Goal: Task Accomplishment & Management: Manage account settings

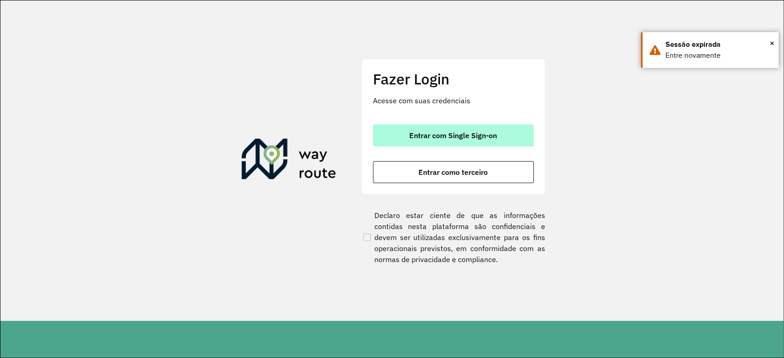
click at [435, 138] on span "Entrar com Single Sign-on" at bounding box center [453, 135] width 88 height 7
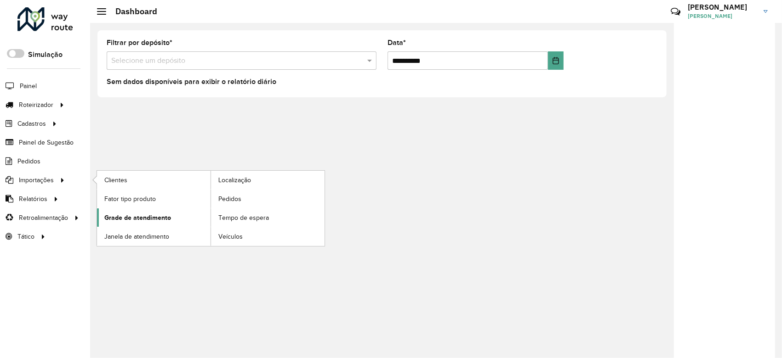
click at [180, 223] on link "Grade de atendimento" at bounding box center [153, 218] width 113 height 18
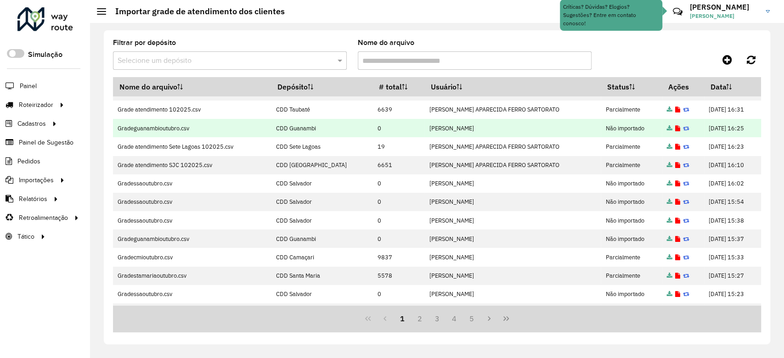
scroll to position [13, 0]
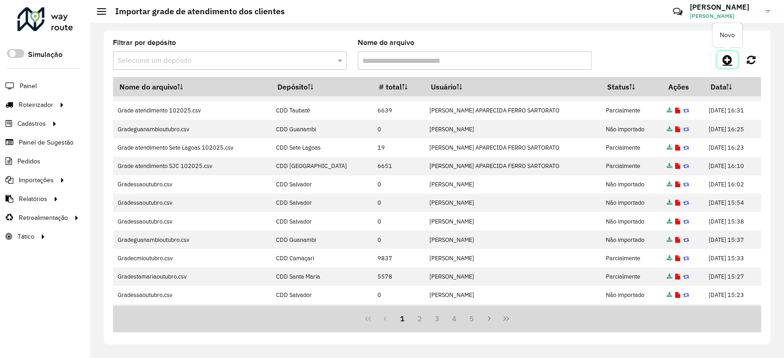
click at [721, 62] on link at bounding box center [727, 59] width 21 height 17
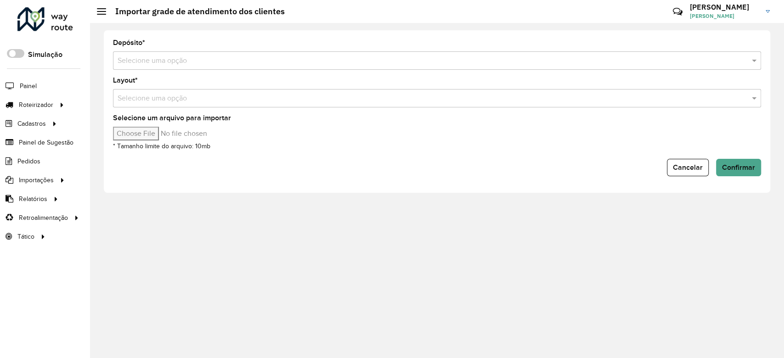
click at [171, 65] on input "text" at bounding box center [428, 61] width 621 height 11
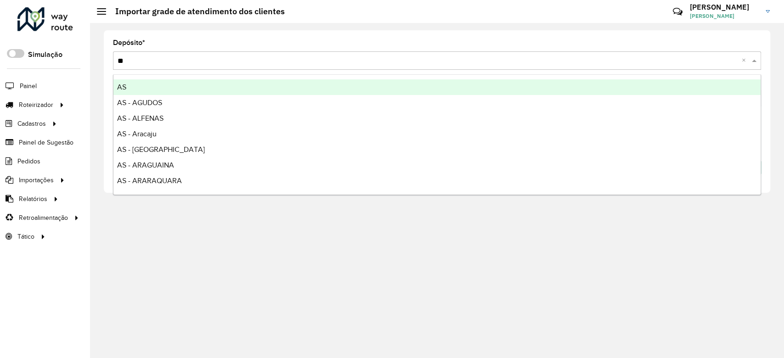
type input "***"
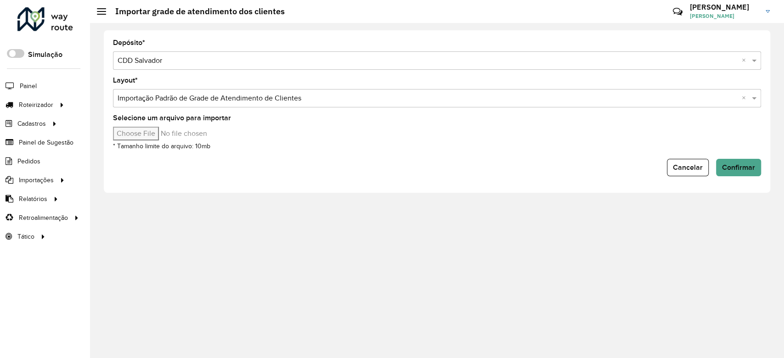
click at [134, 130] on input "Selecione um arquivo para importar" at bounding box center [191, 134] width 156 height 14
type input "**********"
click at [737, 166] on span "Confirmar" at bounding box center [738, 168] width 33 height 8
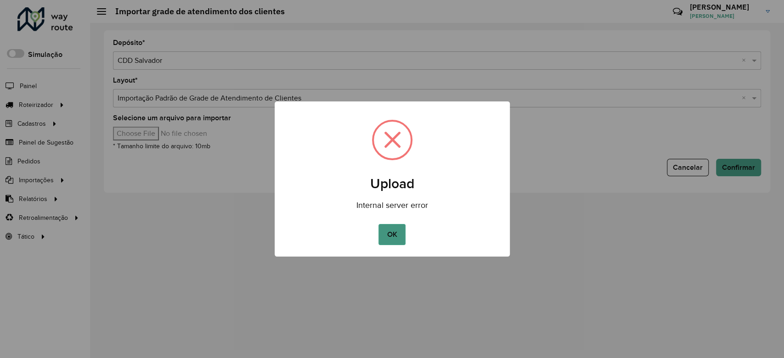
click at [393, 240] on button "OK" at bounding box center [392, 234] width 27 height 21
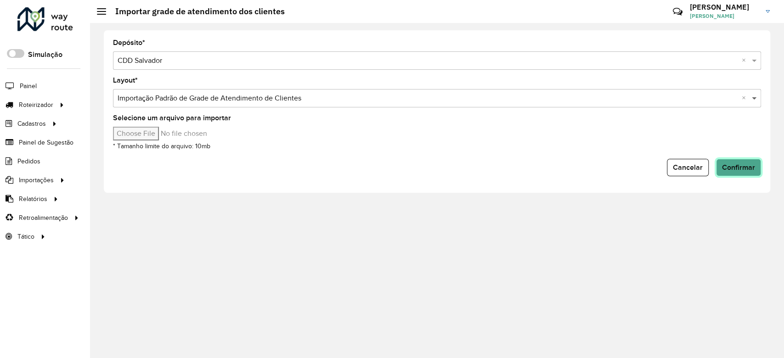
click at [757, 97] on span at bounding box center [755, 98] width 11 height 11
click at [754, 100] on span at bounding box center [755, 98] width 11 height 11
drag, startPoint x: 724, startPoint y: 102, endPoint x: 736, endPoint y: 102, distance: 11.5
click at [724, 102] on input "text" at bounding box center [428, 98] width 621 height 11
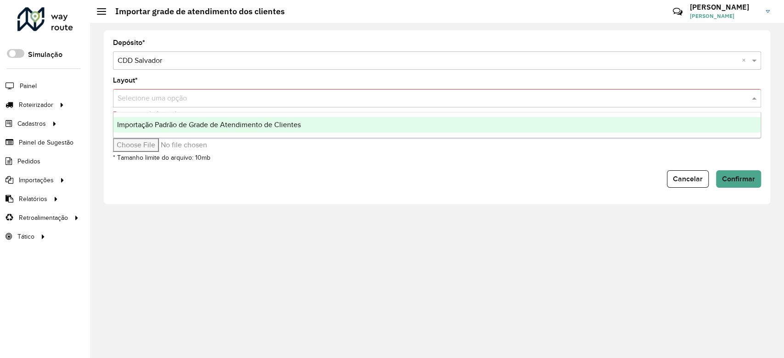
click at [743, 100] on div at bounding box center [437, 98] width 648 height 11
click at [306, 123] on div "Importação Padrão de Grade de Atendimento de Clientes" at bounding box center [436, 125] width 647 height 16
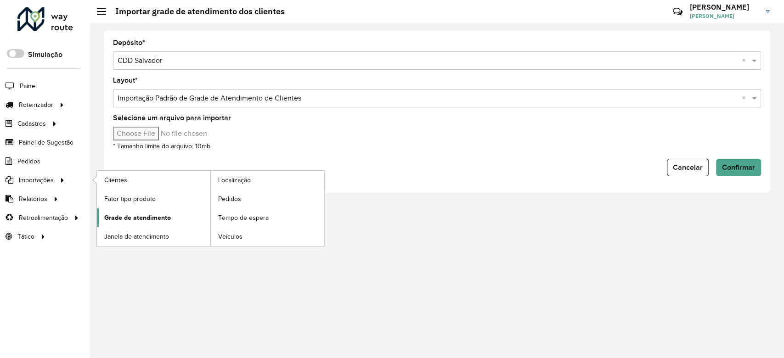
click at [133, 211] on link "Grade de atendimento" at bounding box center [153, 218] width 113 height 18
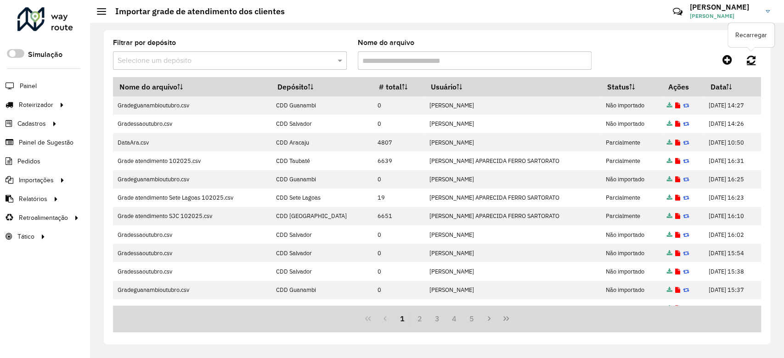
click at [750, 61] on icon at bounding box center [751, 60] width 9 height 10
click at [745, 61] on link at bounding box center [752, 59] width 20 height 17
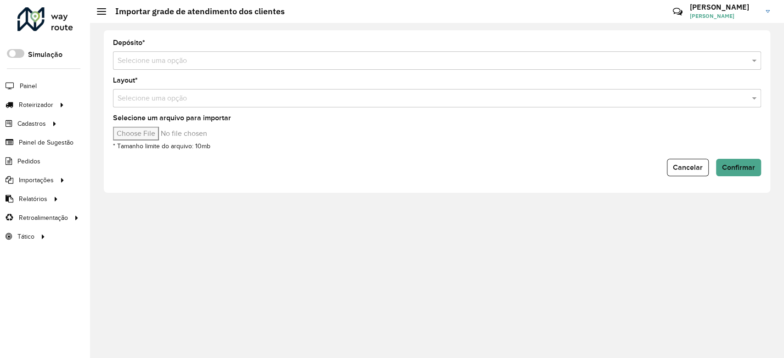
click at [205, 56] on input "text" at bounding box center [428, 61] width 621 height 11
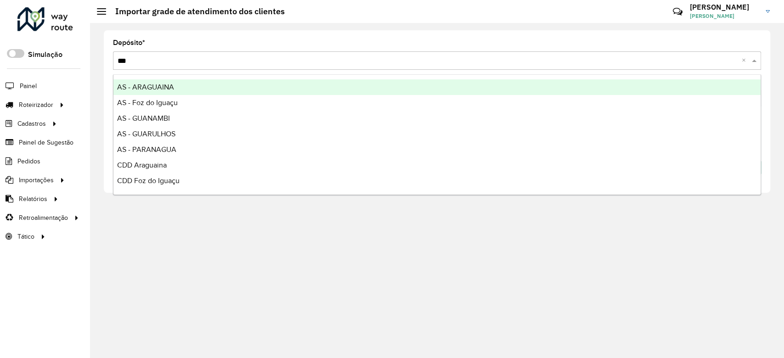
type input "****"
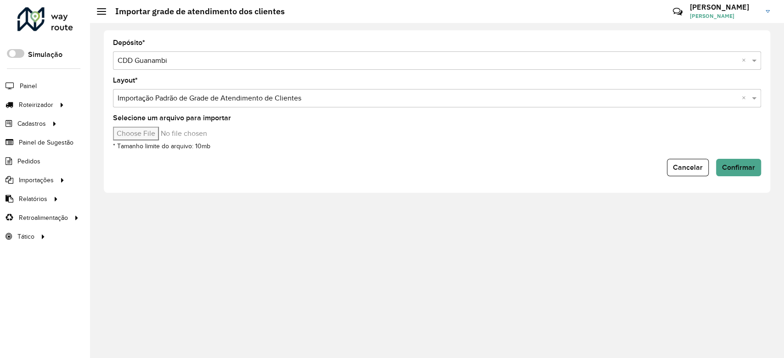
click at [164, 132] on input "Selecione um arquivo para importar" at bounding box center [191, 134] width 156 height 14
type input "**********"
click at [727, 168] on span "Confirmar" at bounding box center [738, 168] width 33 height 8
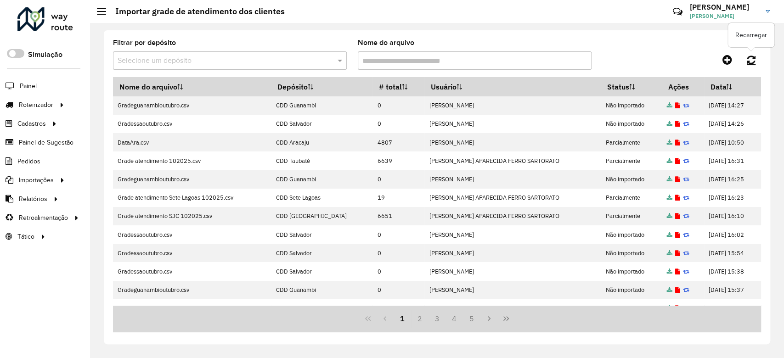
click at [746, 55] on link at bounding box center [752, 59] width 20 height 17
click at [748, 62] on icon at bounding box center [751, 60] width 9 height 10
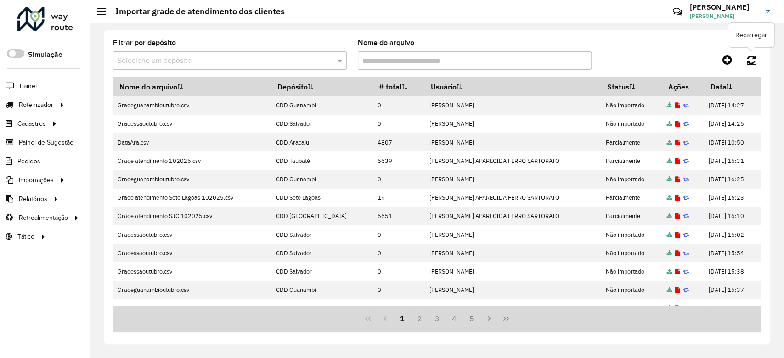
click at [748, 62] on icon at bounding box center [751, 60] width 9 height 10
click at [746, 61] on link at bounding box center [752, 59] width 20 height 17
click at [748, 58] on icon at bounding box center [751, 60] width 9 height 10
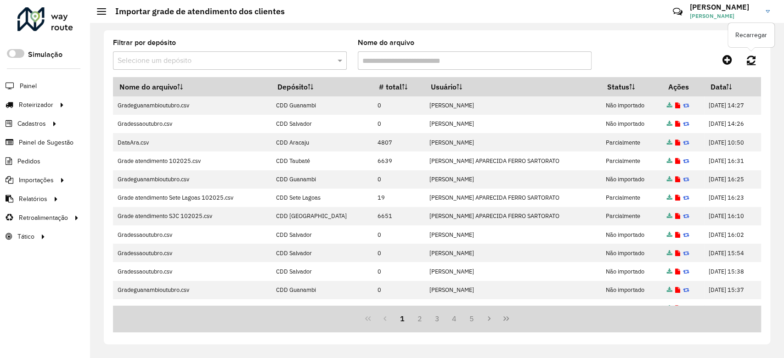
click at [748, 58] on icon at bounding box center [751, 60] width 9 height 10
click at [754, 61] on icon at bounding box center [751, 60] width 9 height 10
click at [754, 62] on icon at bounding box center [751, 60] width 9 height 10
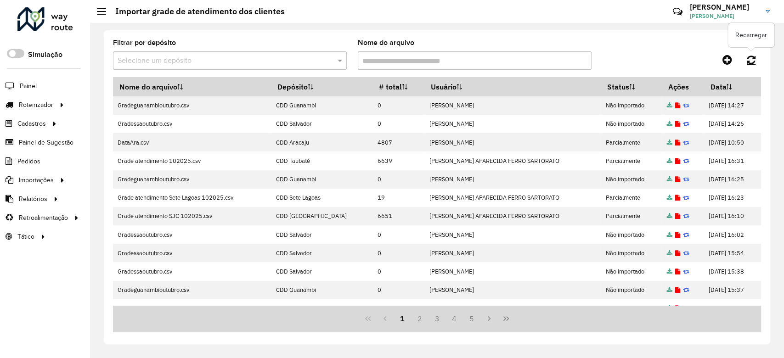
click at [744, 57] on link at bounding box center [752, 59] width 20 height 17
click at [751, 58] on icon at bounding box center [751, 60] width 9 height 10
click at [754, 60] on icon at bounding box center [751, 60] width 9 height 10
click at [752, 60] on icon at bounding box center [751, 60] width 9 height 10
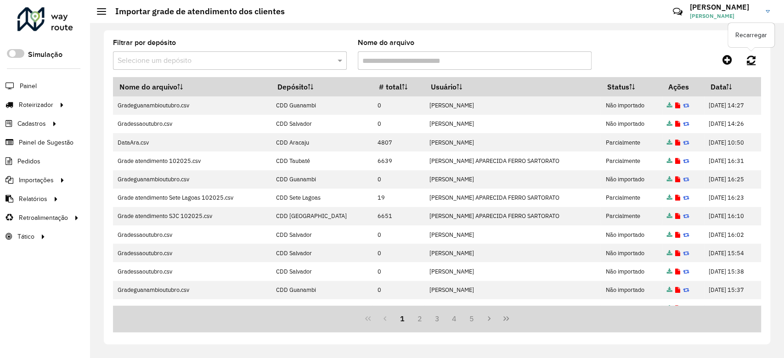
click at [752, 60] on icon at bounding box center [751, 60] width 9 height 10
click at [750, 67] on link at bounding box center [752, 59] width 20 height 17
click at [752, 62] on icon at bounding box center [751, 60] width 9 height 10
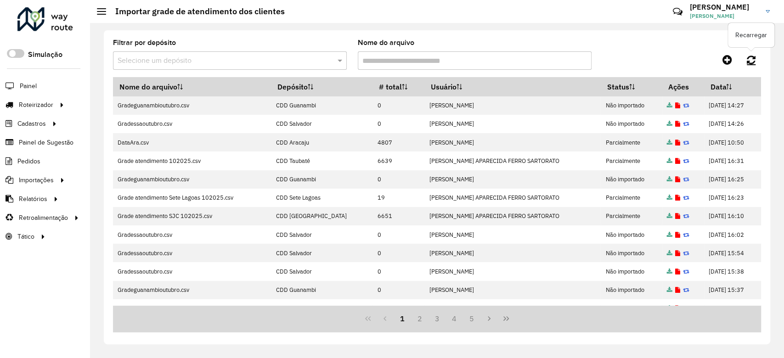
click at [751, 61] on icon at bounding box center [751, 60] width 9 height 10
click at [752, 63] on icon at bounding box center [751, 60] width 9 height 10
click at [751, 57] on icon at bounding box center [751, 60] width 9 height 10
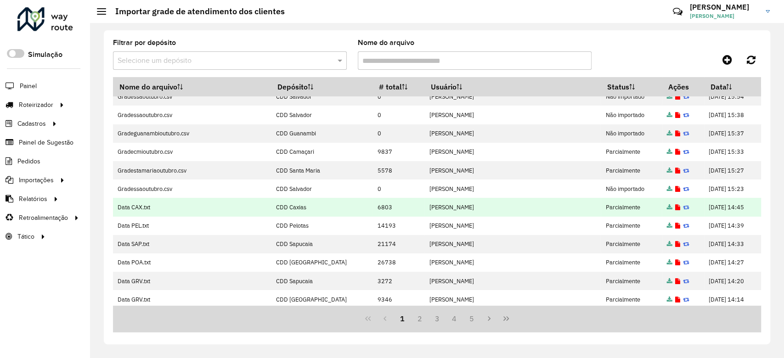
scroll to position [159, 0]
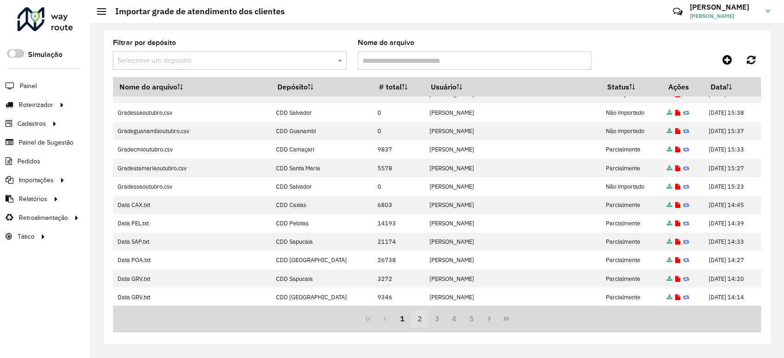
click at [420, 317] on button "2" at bounding box center [419, 318] width 17 height 17
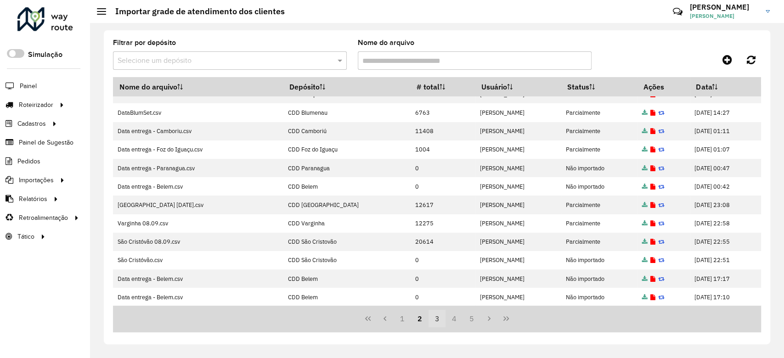
click at [435, 314] on button "3" at bounding box center [437, 318] width 17 height 17
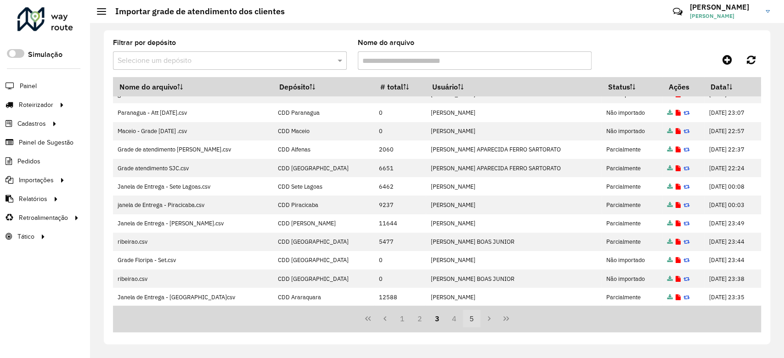
click at [448, 318] on button "4" at bounding box center [454, 318] width 17 height 17
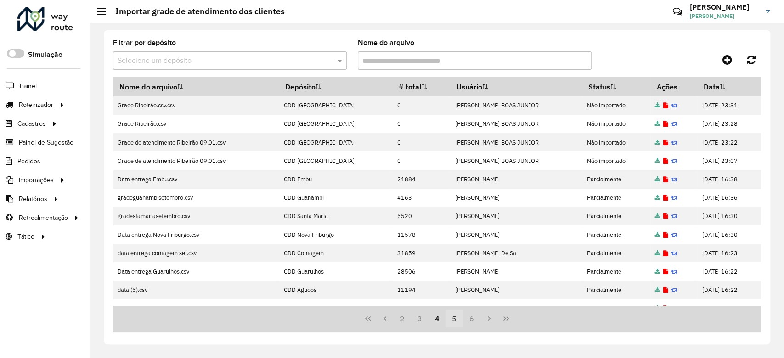
click at [455, 315] on button "5" at bounding box center [454, 318] width 17 height 17
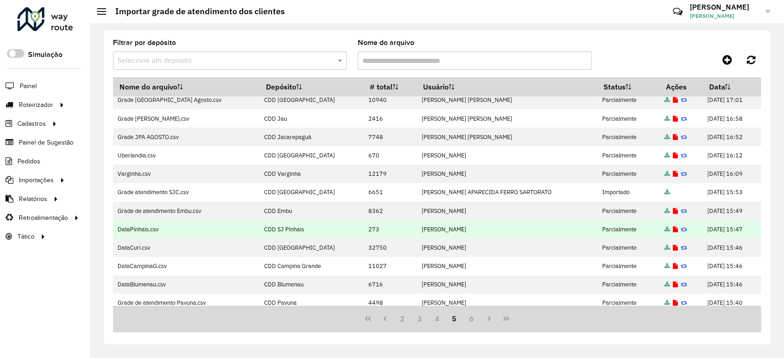
scroll to position [159, 0]
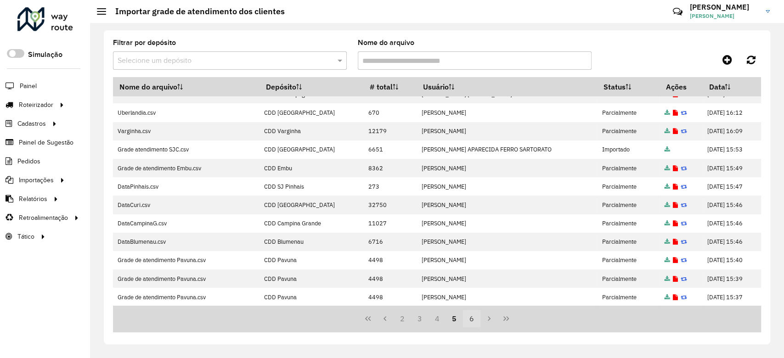
click at [472, 321] on button "6" at bounding box center [471, 318] width 17 height 17
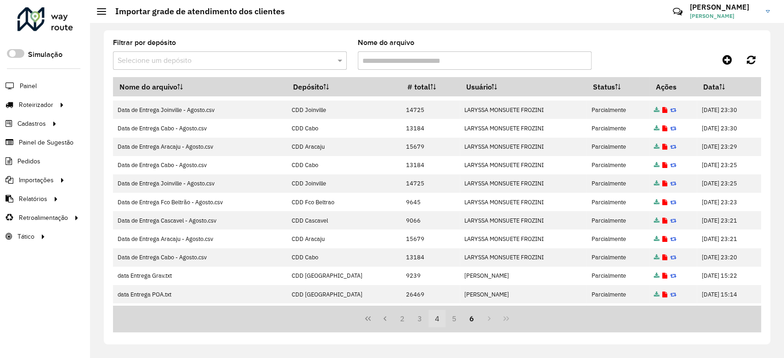
scroll to position [0, 0]
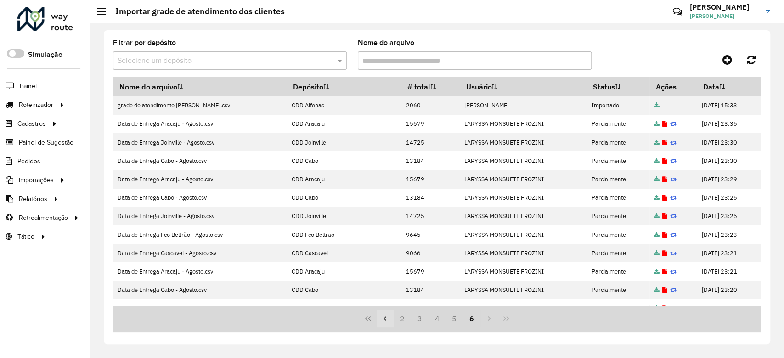
drag, startPoint x: 396, startPoint y: 315, endPoint x: 389, endPoint y: 318, distance: 7.2
click at [395, 315] on button "2" at bounding box center [402, 318] width 17 height 17
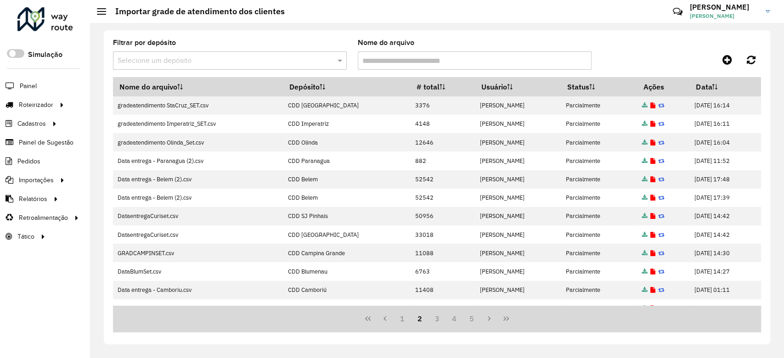
click at [382, 318] on icon "Previous Page" at bounding box center [384, 318] width 7 height 7
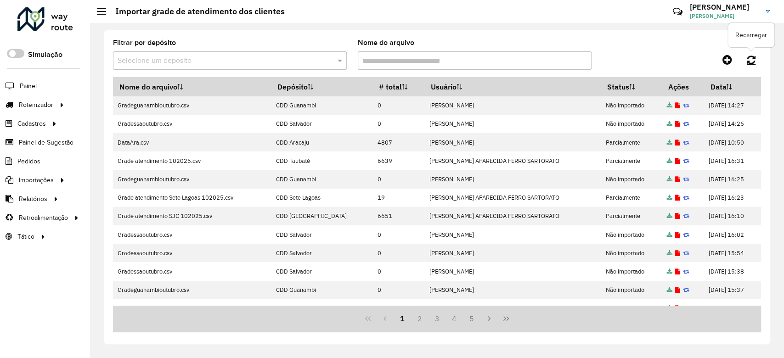
click at [753, 61] on icon at bounding box center [751, 60] width 9 height 10
click at [751, 62] on icon at bounding box center [751, 60] width 9 height 10
click at [748, 59] on icon at bounding box center [751, 60] width 9 height 10
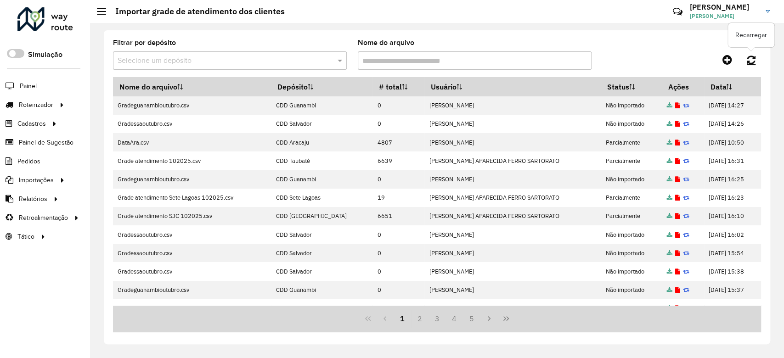
click at [748, 64] on icon at bounding box center [751, 60] width 9 height 10
click at [754, 57] on icon at bounding box center [751, 60] width 9 height 10
click at [752, 60] on icon at bounding box center [751, 60] width 9 height 10
click at [750, 65] on link at bounding box center [752, 59] width 20 height 17
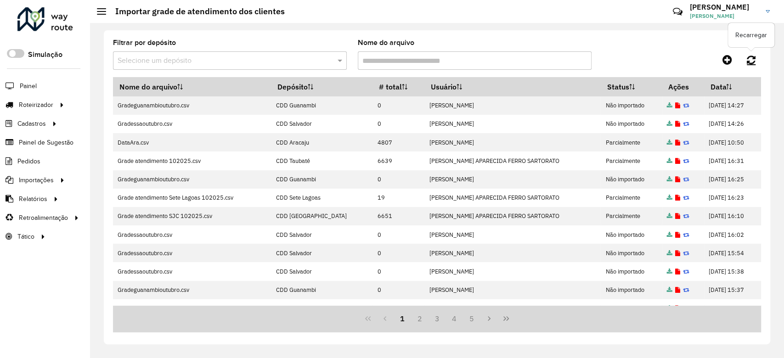
click at [748, 65] on link at bounding box center [752, 59] width 20 height 17
click at [755, 61] on icon at bounding box center [751, 60] width 9 height 10
click at [752, 64] on icon at bounding box center [751, 60] width 9 height 10
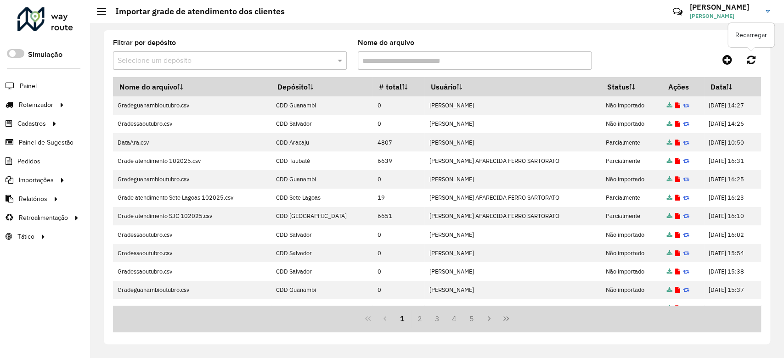
click at [752, 64] on icon at bounding box center [751, 60] width 9 height 10
click at [751, 66] on link at bounding box center [752, 59] width 20 height 17
click at [748, 57] on icon at bounding box center [751, 60] width 9 height 10
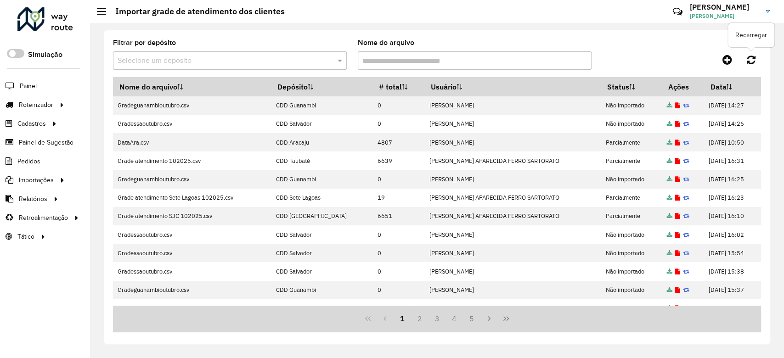
click at [748, 57] on icon at bounding box center [751, 60] width 9 height 10
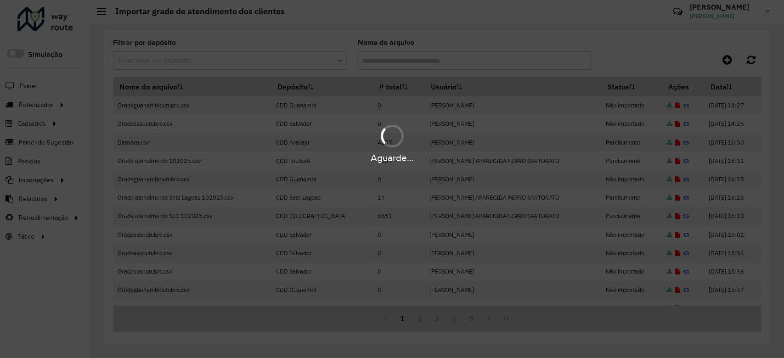
click at [744, 60] on div "Aguarde..." at bounding box center [392, 179] width 784 height 358
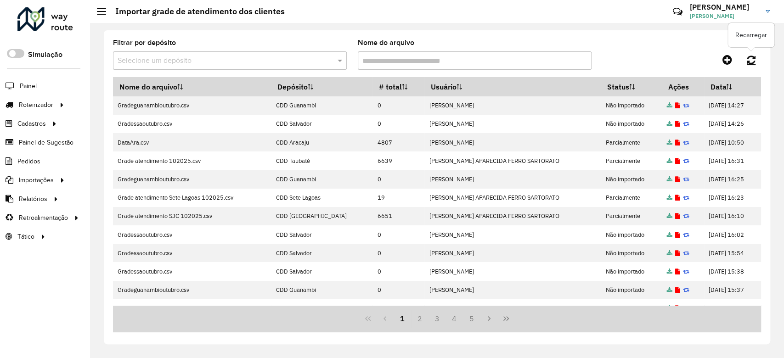
click at [744, 60] on link at bounding box center [752, 59] width 20 height 17
click at [743, 60] on link at bounding box center [752, 59] width 20 height 17
click at [741, 63] on div at bounding box center [680, 59] width 162 height 17
click at [743, 64] on link at bounding box center [752, 59] width 20 height 17
click at [748, 65] on link at bounding box center [752, 59] width 20 height 17
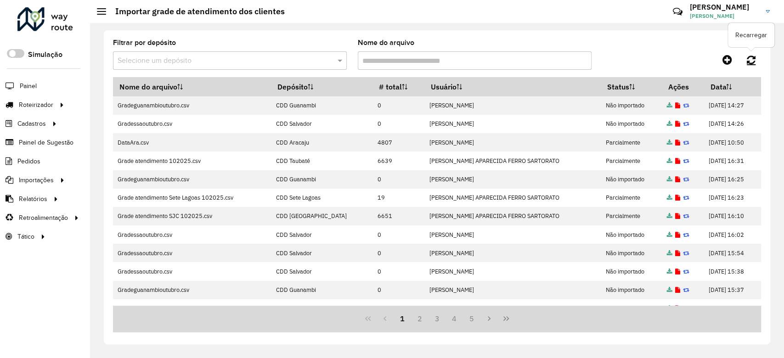
click at [748, 65] on link at bounding box center [752, 59] width 20 height 17
click at [750, 55] on icon at bounding box center [751, 60] width 9 height 10
click at [750, 50] on div "Filtrar por depósito Selecione um depósito Nome do arquivo" at bounding box center [437, 59] width 648 height 38
click at [748, 57] on icon at bounding box center [751, 60] width 9 height 10
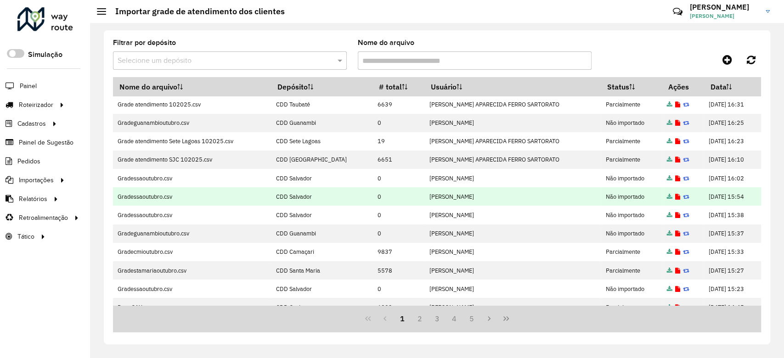
scroll to position [62, 0]
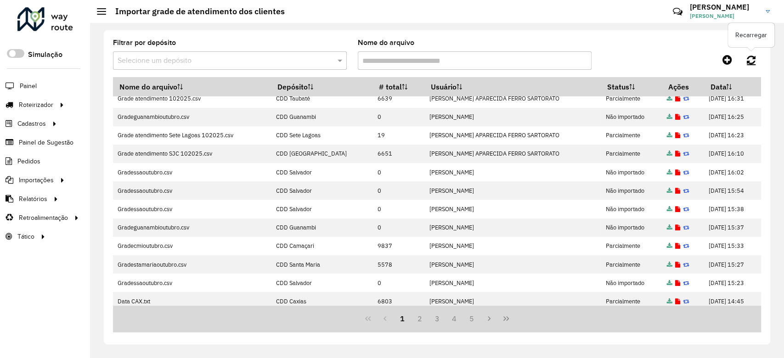
click at [751, 64] on icon at bounding box center [751, 60] width 9 height 10
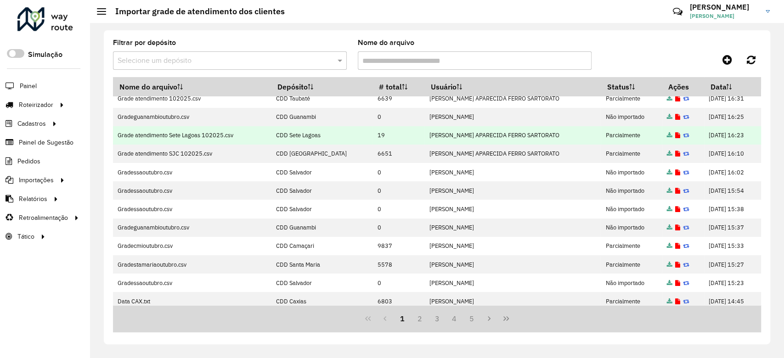
drag, startPoint x: 761, startPoint y: 186, endPoint x: 751, endPoint y: 136, distance: 50.2
click at [751, 136] on div "Filtrar por depósito Selecione um depósito Nome do arquivo Nome do arquivo Depó…" at bounding box center [437, 187] width 667 height 314
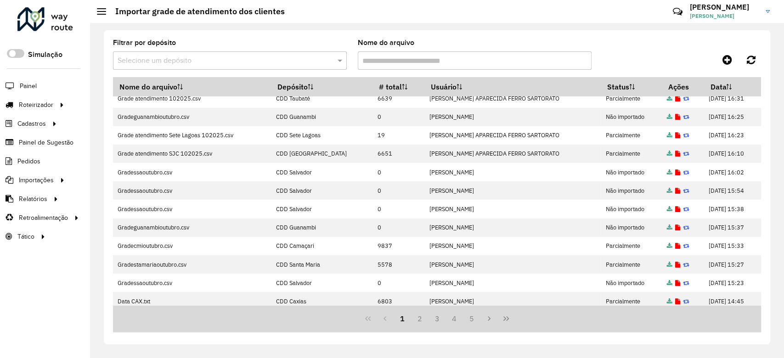
scroll to position [0, 0]
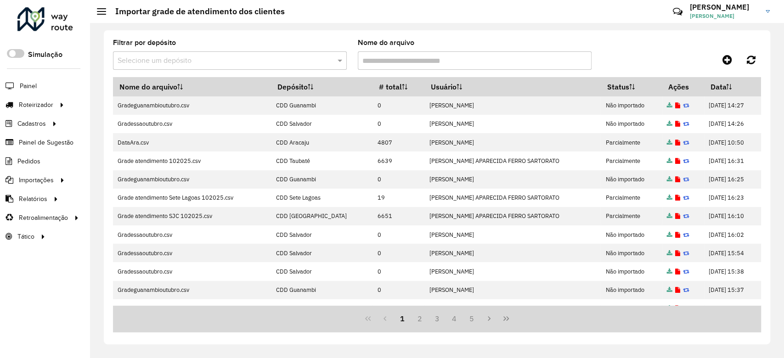
click at [345, 72] on formly-field "Filtrar por depósito Selecione um depósito" at bounding box center [230, 59] width 245 height 38
click at [754, 61] on icon at bounding box center [751, 60] width 9 height 10
click at [755, 62] on icon at bounding box center [751, 60] width 9 height 10
click at [750, 60] on icon at bounding box center [751, 60] width 9 height 10
click at [752, 60] on icon at bounding box center [751, 60] width 9 height 10
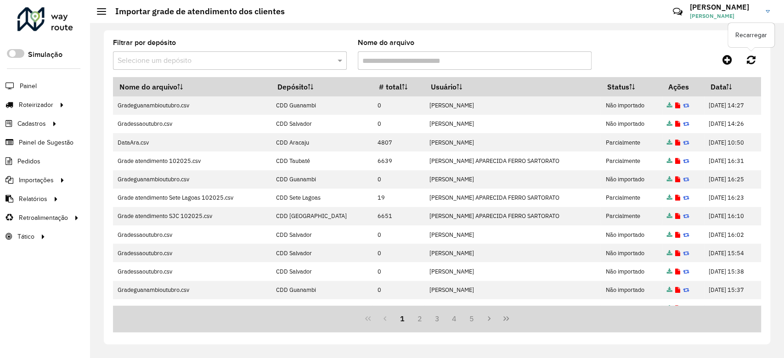
click at [752, 60] on icon at bounding box center [751, 60] width 9 height 10
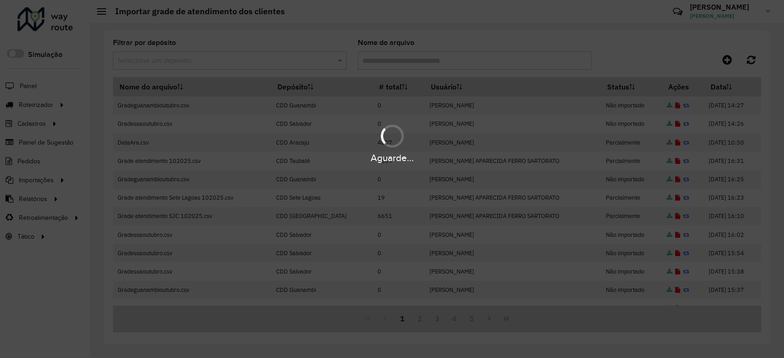
click at [752, 60] on icon at bounding box center [751, 60] width 9 height 10
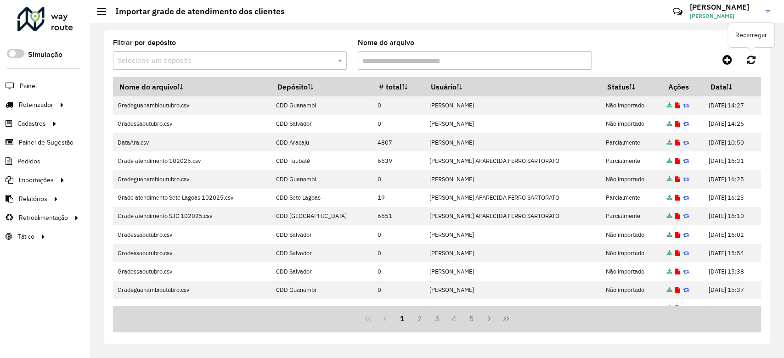
drag, startPoint x: 750, startPoint y: 64, endPoint x: 729, endPoint y: 93, distance: 36.1
click at [750, 64] on icon at bounding box center [751, 60] width 9 height 10
click at [749, 58] on icon at bounding box center [751, 60] width 9 height 10
click at [750, 58] on icon at bounding box center [751, 60] width 9 height 10
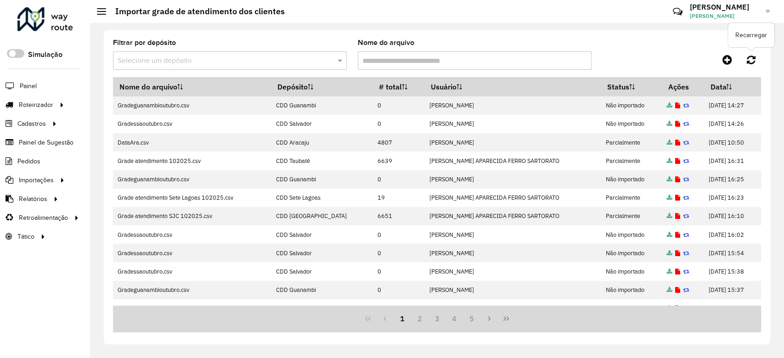
click at [750, 57] on icon at bounding box center [751, 60] width 9 height 10
click at [753, 56] on icon at bounding box center [751, 60] width 9 height 10
click at [746, 56] on link at bounding box center [752, 59] width 20 height 17
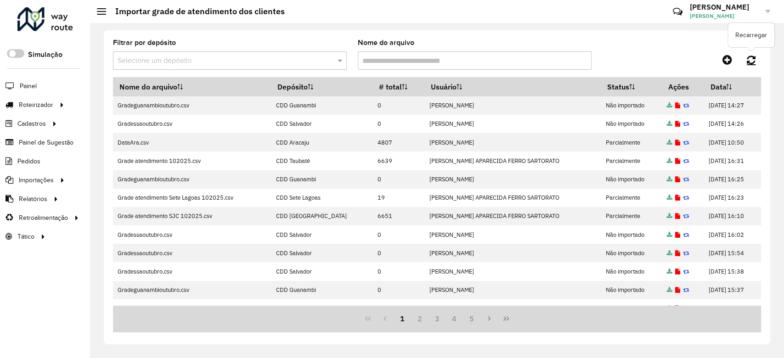
click at [746, 56] on link at bounding box center [752, 59] width 20 height 17
click at [751, 62] on icon at bounding box center [751, 60] width 9 height 10
click at [754, 67] on link at bounding box center [752, 59] width 20 height 17
click at [753, 66] on link at bounding box center [752, 59] width 20 height 17
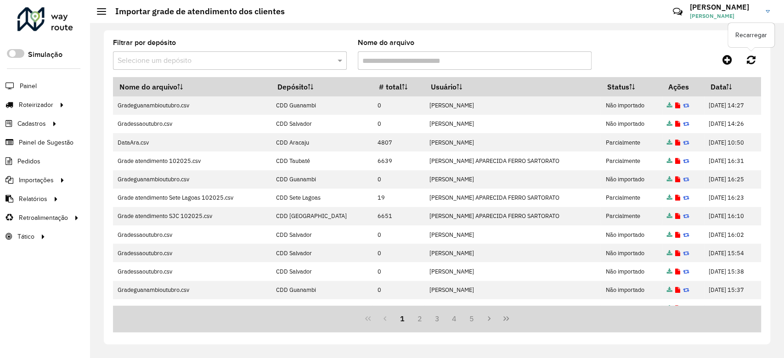
click at [753, 66] on link at bounding box center [752, 59] width 20 height 17
click at [753, 64] on icon at bounding box center [751, 60] width 9 height 10
drag, startPoint x: 763, startPoint y: 98, endPoint x: 763, endPoint y: 118, distance: 19.8
click at [763, 118] on div "Filtrar por depósito Selecione um depósito Nome do arquivo Nome do arquivo Depó…" at bounding box center [437, 187] width 667 height 314
click at [749, 61] on icon at bounding box center [751, 60] width 9 height 10
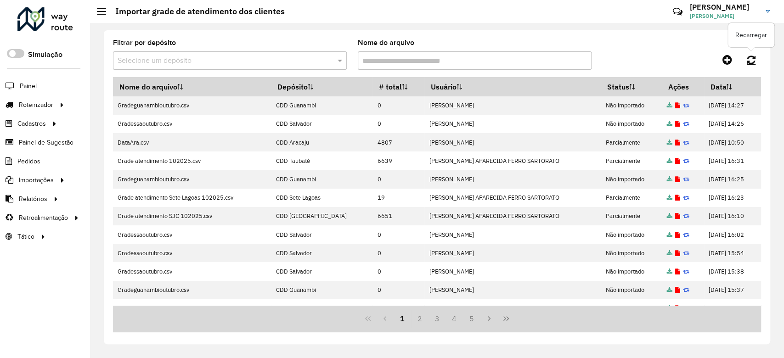
click at [750, 62] on icon at bounding box center [751, 60] width 9 height 10
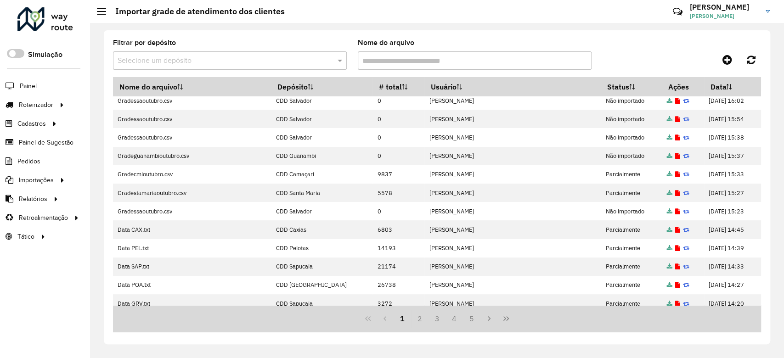
scroll to position [159, 0]
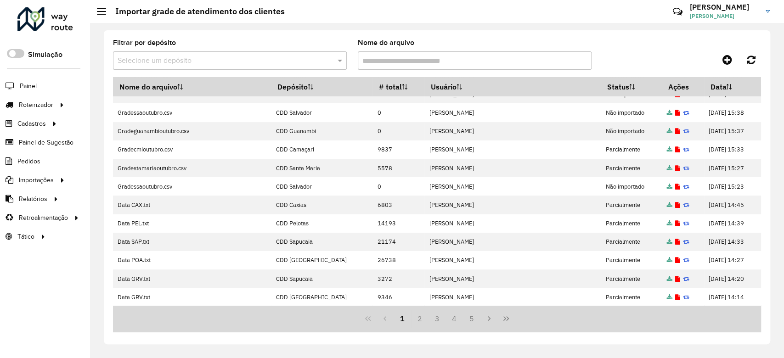
drag, startPoint x: 758, startPoint y: 222, endPoint x: 771, endPoint y: 87, distance: 136.2
click at [772, 85] on div "Filtrar por depósito Selecione um depósito Nome do arquivo Nome do arquivo Depó…" at bounding box center [437, 190] width 694 height 335
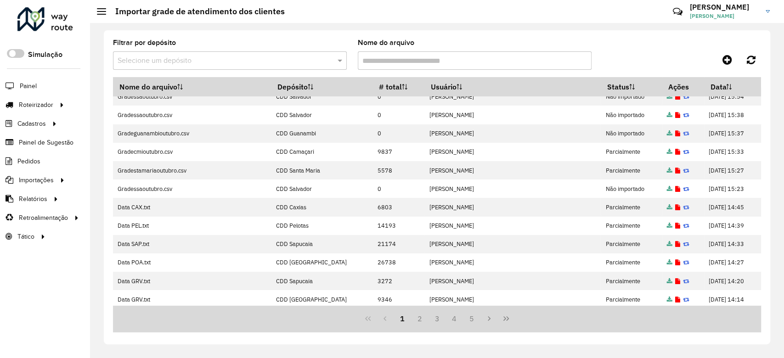
scroll to position [0, 0]
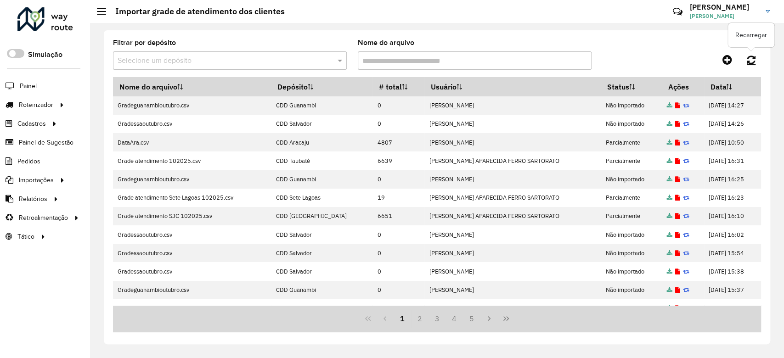
click at [749, 66] on link at bounding box center [752, 59] width 20 height 17
click at [655, 64] on div at bounding box center [680, 59] width 162 height 17
click at [761, 64] on div "Filtrar por depósito Selecione um depósito Nome do arquivo Recarregar Nome do a…" at bounding box center [437, 187] width 667 height 314
drag, startPoint x: 758, startPoint y: 148, endPoint x: 761, endPoint y: 128, distance: 20.4
click at [762, 135] on div "Filtrar por depósito Selecione um depósito Nome do arquivo Nome do arquivo Depó…" at bounding box center [437, 187] width 667 height 314
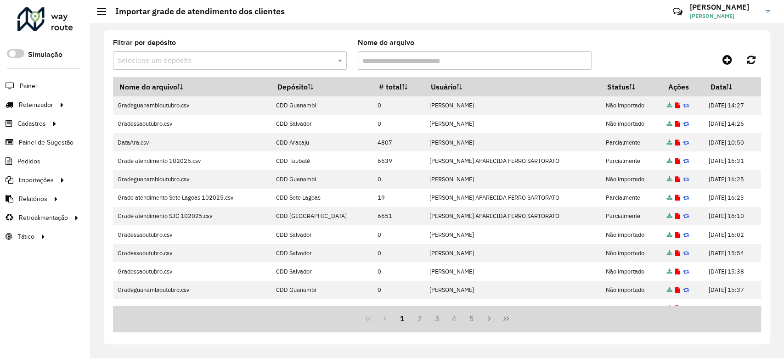
click at [671, 64] on div at bounding box center [680, 59] width 162 height 17
click at [749, 58] on icon at bounding box center [751, 60] width 9 height 10
click at [750, 58] on icon at bounding box center [751, 60] width 9 height 10
click at [745, 65] on link at bounding box center [752, 59] width 20 height 17
click at [744, 65] on link at bounding box center [752, 59] width 20 height 17
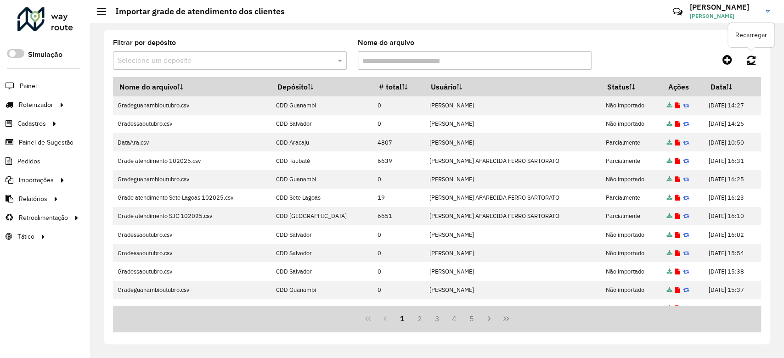
click at [744, 65] on link at bounding box center [752, 59] width 20 height 17
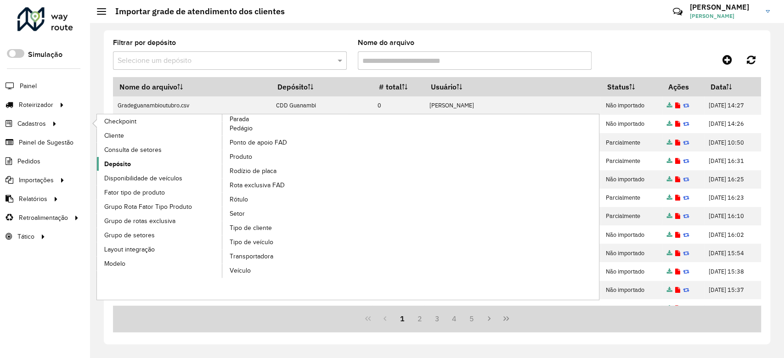
click at [137, 164] on link "Depósito" at bounding box center [160, 164] width 126 height 14
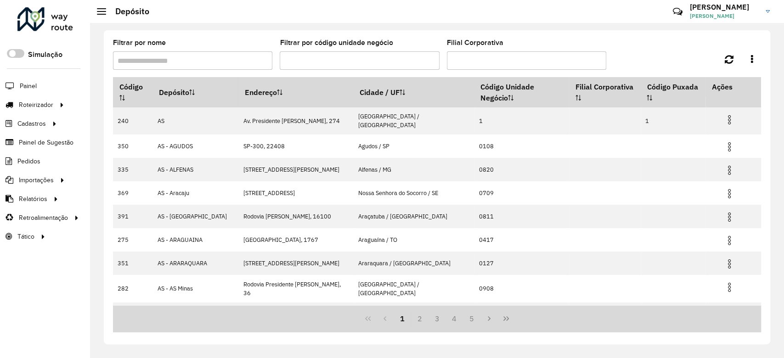
click at [184, 64] on input "Filtrar por nome" at bounding box center [192, 60] width 159 height 18
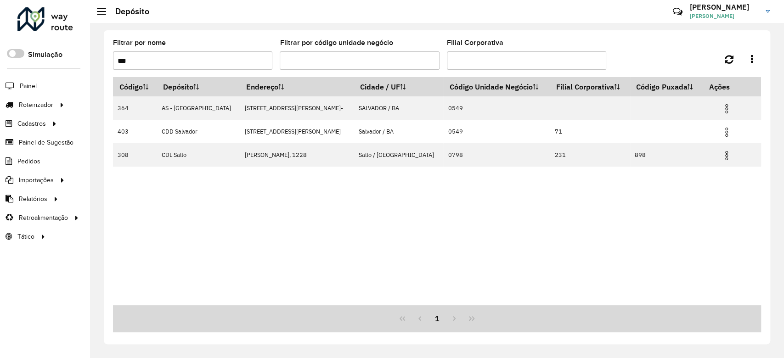
type input "***"
click at [520, 223] on div "Código Depósito Endereço Cidade / UF Código Unidade Negócio Filial Corporativa …" at bounding box center [437, 191] width 648 height 228
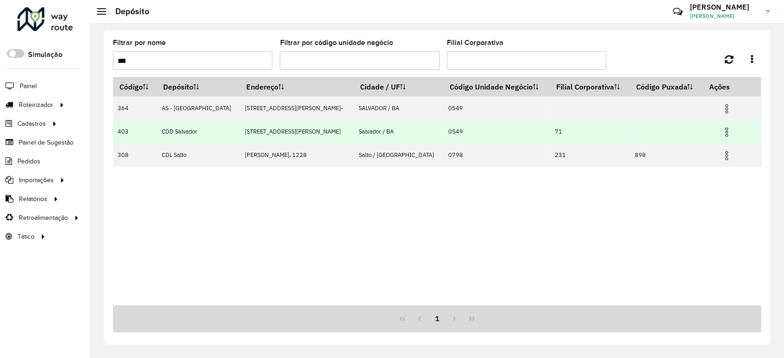
click at [721, 132] on img at bounding box center [726, 132] width 11 height 11
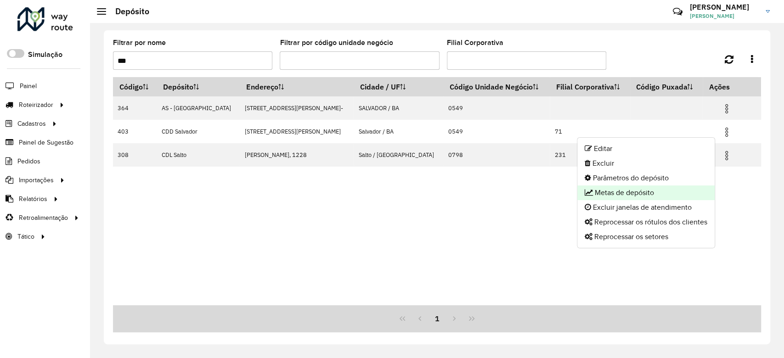
click at [683, 190] on li "Metas de depósito" at bounding box center [646, 193] width 137 height 15
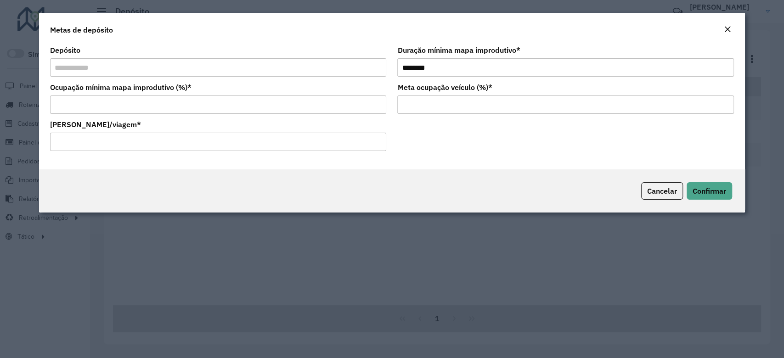
click at [118, 142] on input "******" at bounding box center [218, 142] width 336 height 18
type input "******"
click at [698, 196] on button "Confirmar" at bounding box center [709, 190] width 45 height 17
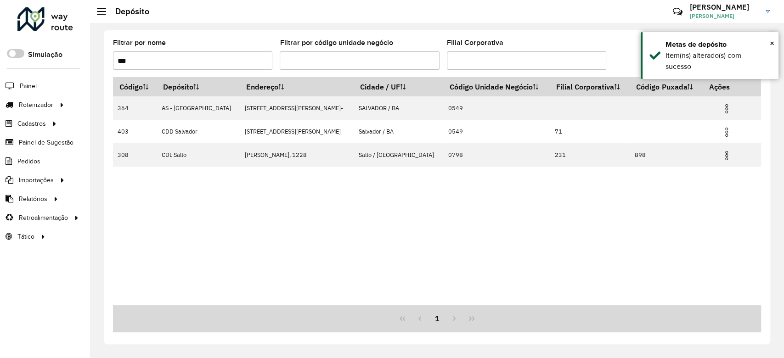
click at [211, 60] on input "***" at bounding box center [192, 60] width 159 height 18
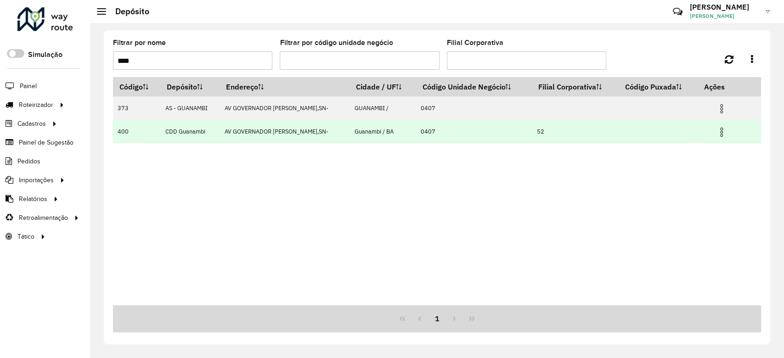
type input "****"
click at [720, 130] on img at bounding box center [721, 132] width 11 height 11
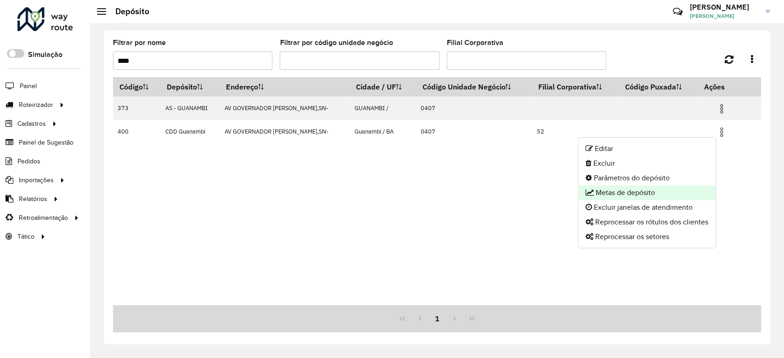
click at [666, 192] on li "Metas de depósito" at bounding box center [646, 193] width 137 height 15
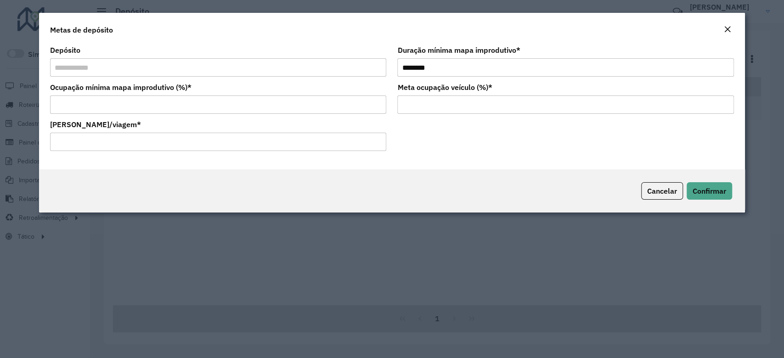
click at [132, 139] on input "******" at bounding box center [218, 142] width 336 height 18
type input "******"
click at [707, 193] on span "Confirmar" at bounding box center [710, 191] width 34 height 9
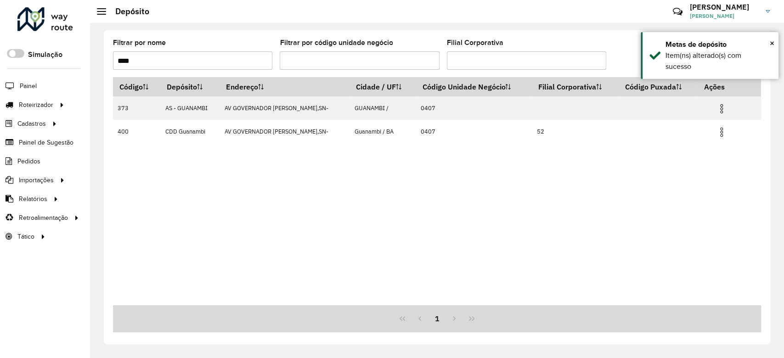
click at [224, 59] on input "****" at bounding box center [192, 60] width 159 height 18
click at [225, 59] on input "****" at bounding box center [192, 60] width 159 height 18
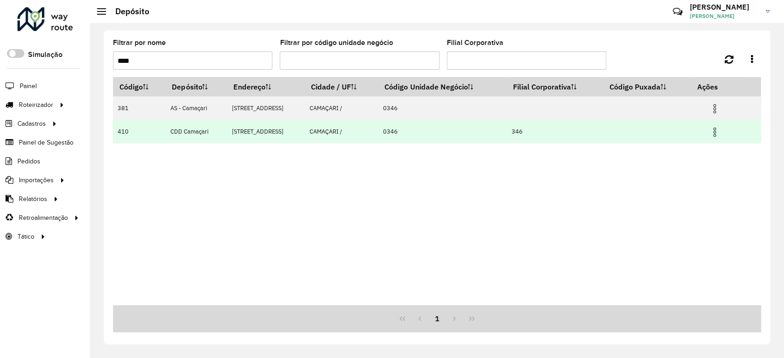
type input "****"
click at [716, 133] on img at bounding box center [714, 132] width 11 height 11
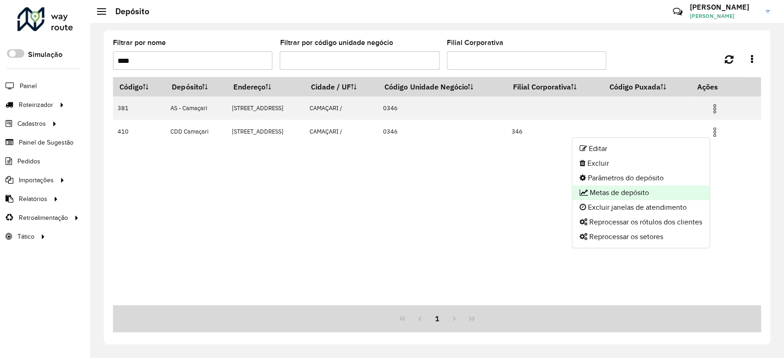
click at [665, 188] on li "Metas de depósito" at bounding box center [641, 193] width 137 height 15
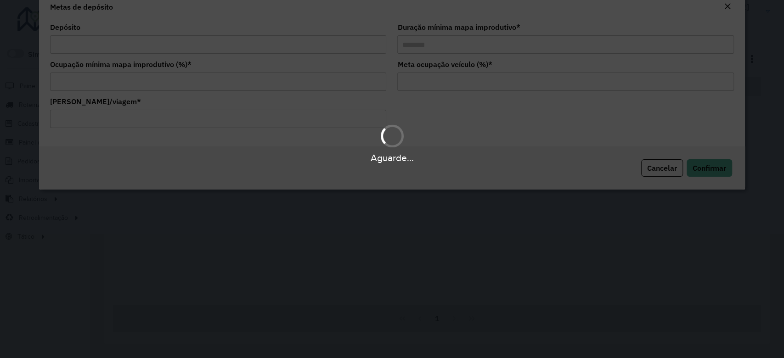
type input "**********"
type input "********"
type input "**"
type input "****"
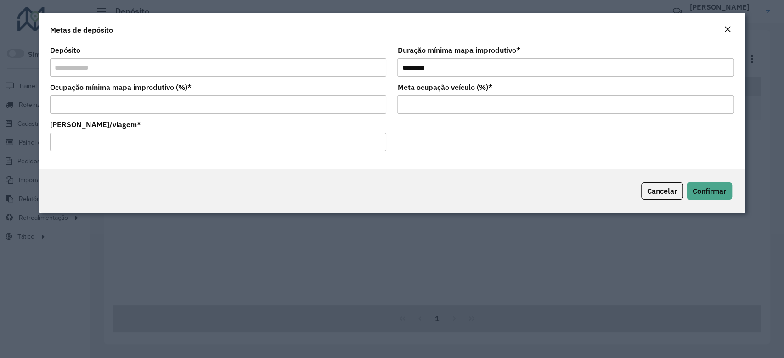
click at [138, 132] on div "[PERSON_NAME]/viagem * ******" at bounding box center [218, 136] width 336 height 30
click at [136, 141] on input "******" at bounding box center [218, 142] width 336 height 18
type input "******"
click at [726, 191] on button "Confirmar" at bounding box center [709, 190] width 45 height 17
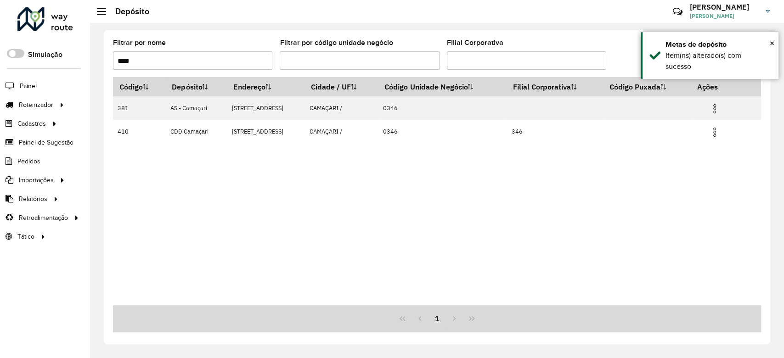
click at [227, 59] on input "****" at bounding box center [192, 60] width 159 height 18
click at [225, 57] on input "****" at bounding box center [192, 60] width 159 height 18
click at [223, 57] on input "****" at bounding box center [192, 60] width 159 height 18
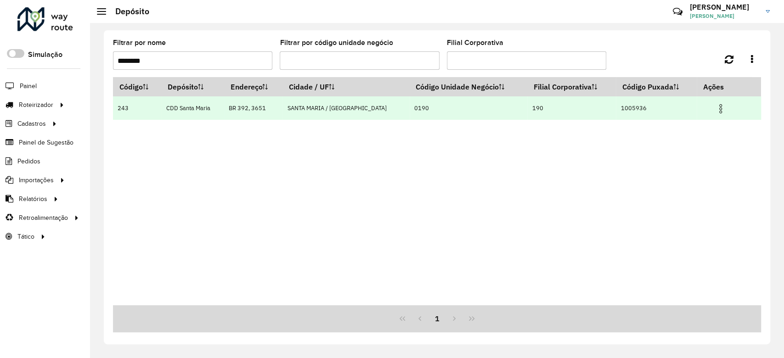
type input "********"
click at [718, 113] on img at bounding box center [720, 108] width 11 height 11
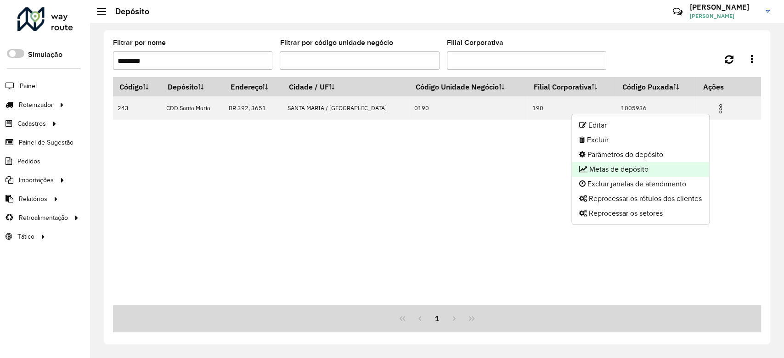
click at [690, 172] on li "Metas de depósito" at bounding box center [640, 169] width 137 height 15
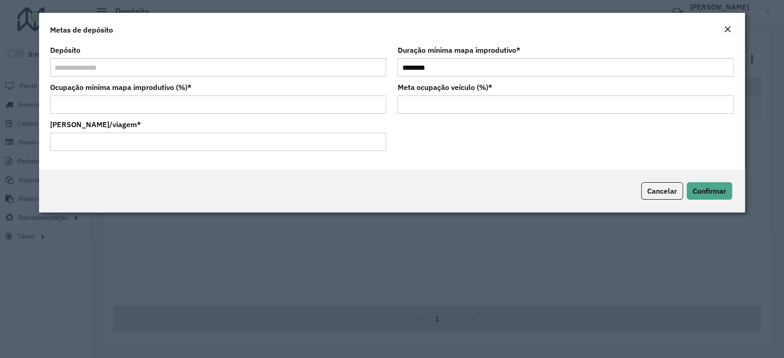
click at [109, 144] on input "******" at bounding box center [218, 142] width 336 height 18
type input "******"
click at [702, 196] on span "Confirmar" at bounding box center [710, 191] width 34 height 9
